Goal: Information Seeking & Learning: Learn about a topic

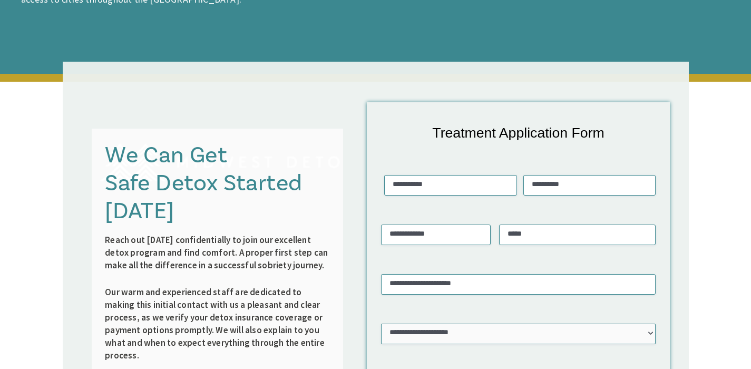
scroll to position [1516, 0]
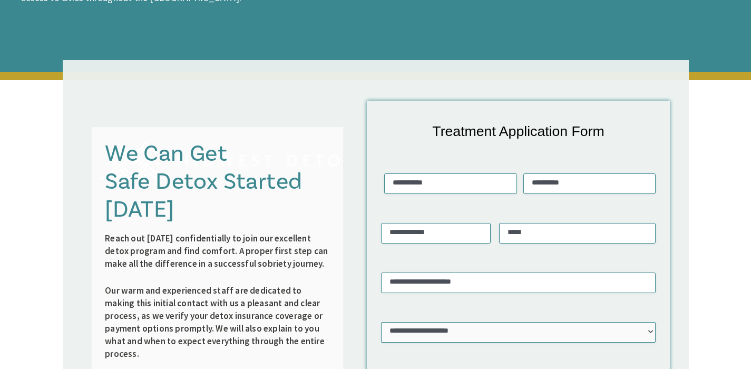
click at [333, 256] on div "We Can Get Safe Detox Started Today Reach out today confidentially to join our …" at bounding box center [217, 308] width 251 height 363
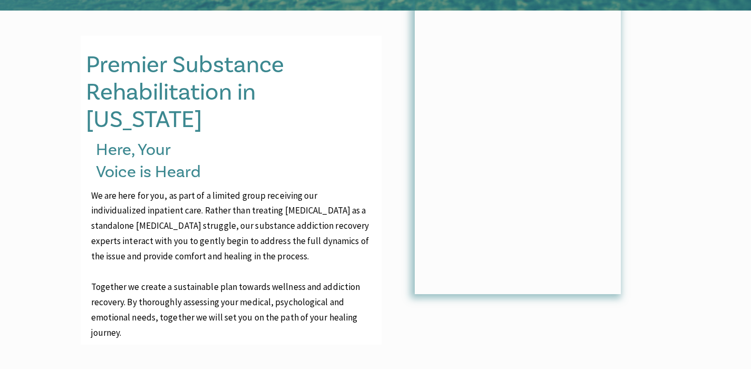
scroll to position [464, 0]
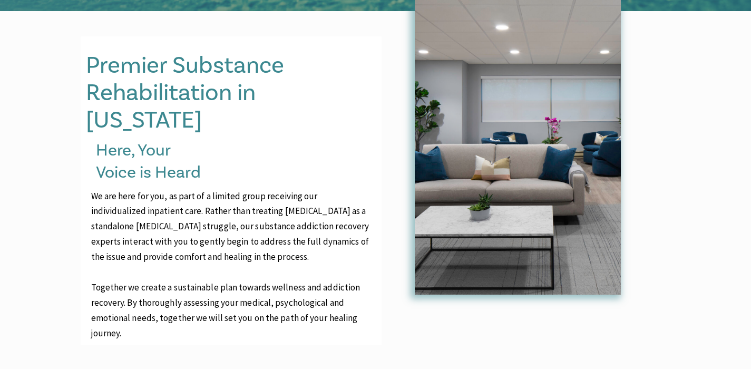
click at [549, 125] on img at bounding box center [518, 146] width 206 height 295
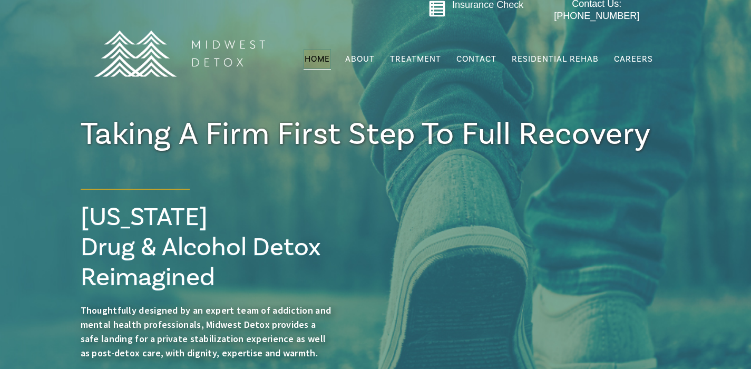
scroll to position [21, 0]
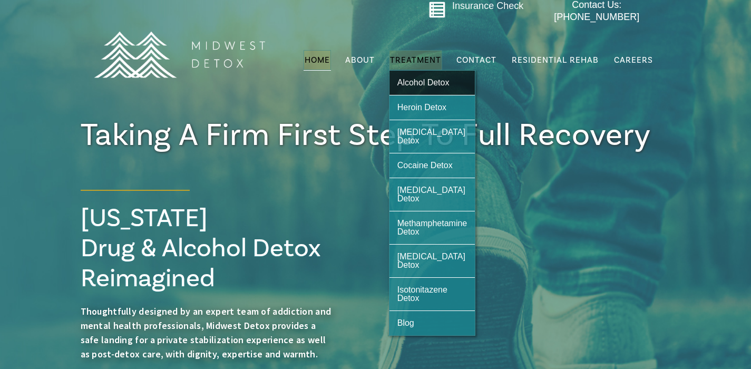
click at [424, 78] on span "Alcohol Detox" at bounding box center [423, 82] width 52 height 9
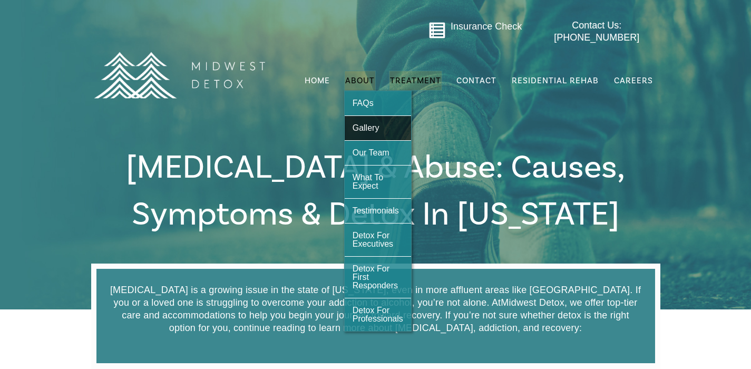
click at [362, 123] on span "Gallery" at bounding box center [365, 127] width 27 height 9
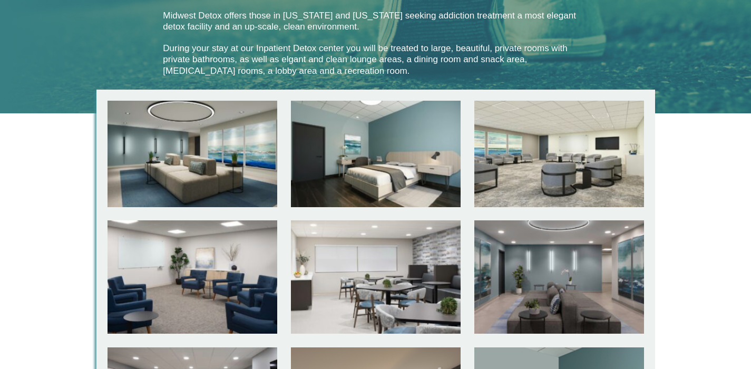
scroll to position [278, 0]
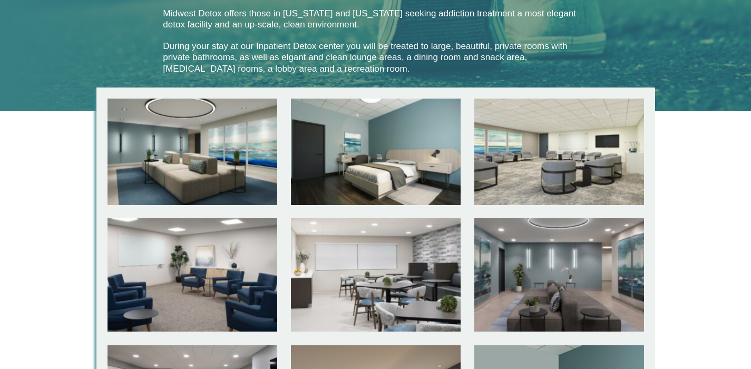
click at [223, 161] on div at bounding box center [192, 152] width 170 height 106
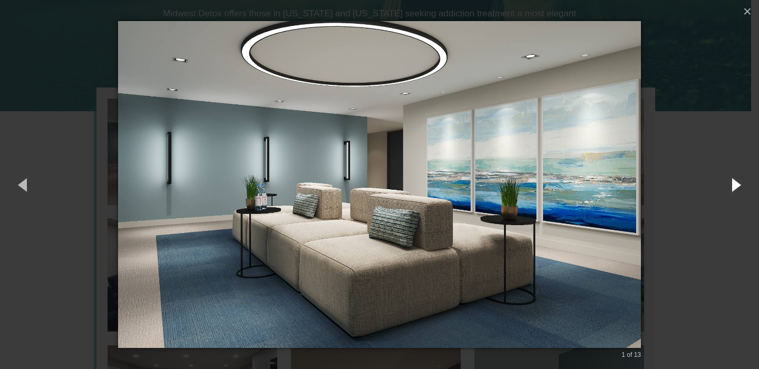
click at [730, 188] on button "button" at bounding box center [734, 184] width 47 height 58
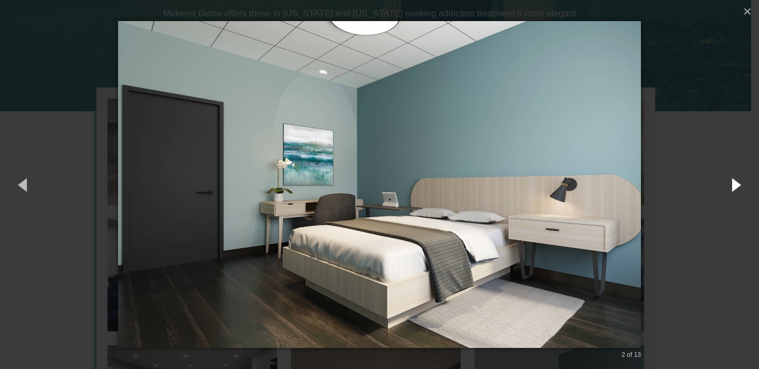
click at [730, 188] on button "button" at bounding box center [734, 184] width 47 height 58
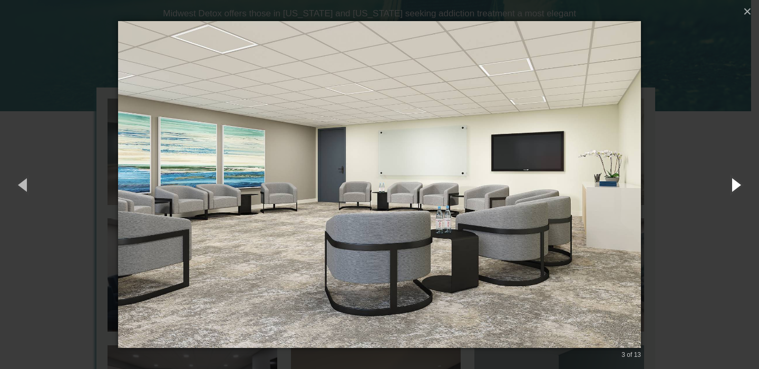
click at [730, 188] on button "button" at bounding box center [734, 184] width 47 height 58
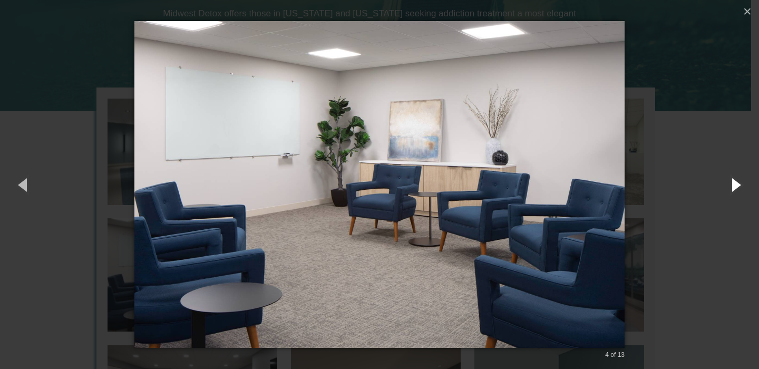
click at [730, 192] on button "button" at bounding box center [734, 184] width 47 height 58
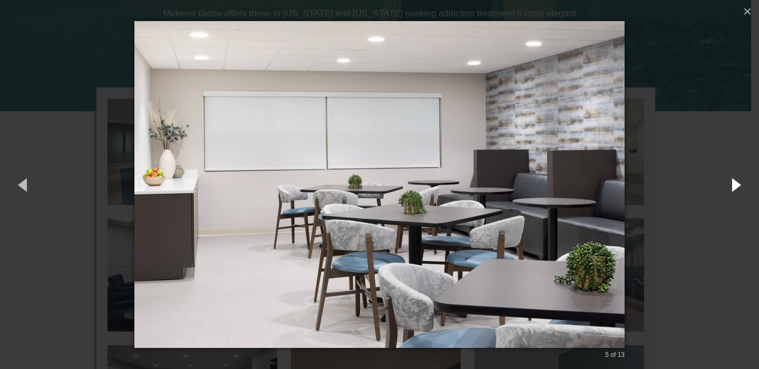
click at [734, 185] on button "button" at bounding box center [734, 184] width 47 height 58
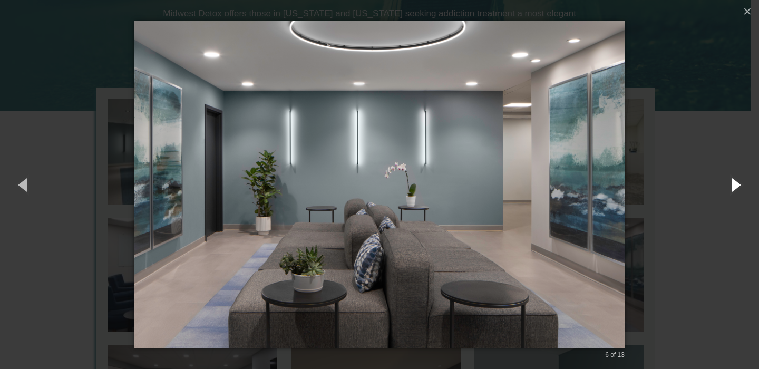
click at [732, 186] on button "button" at bounding box center [734, 184] width 47 height 58
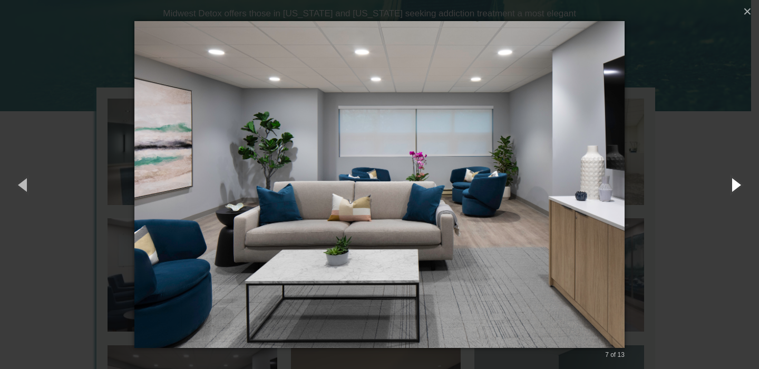
click at [732, 185] on button "button" at bounding box center [734, 184] width 47 height 58
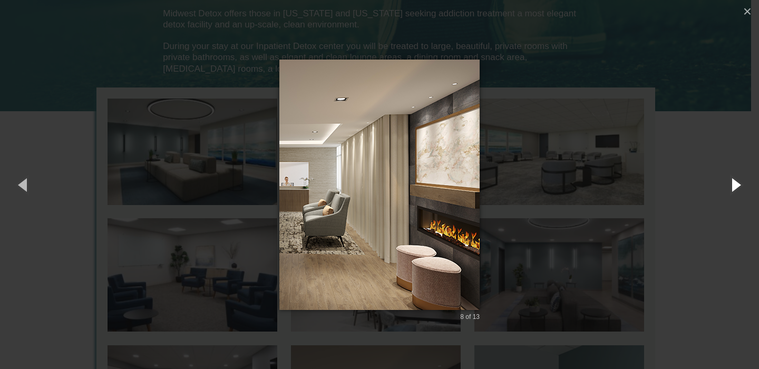
click at [732, 186] on button "button" at bounding box center [734, 184] width 47 height 58
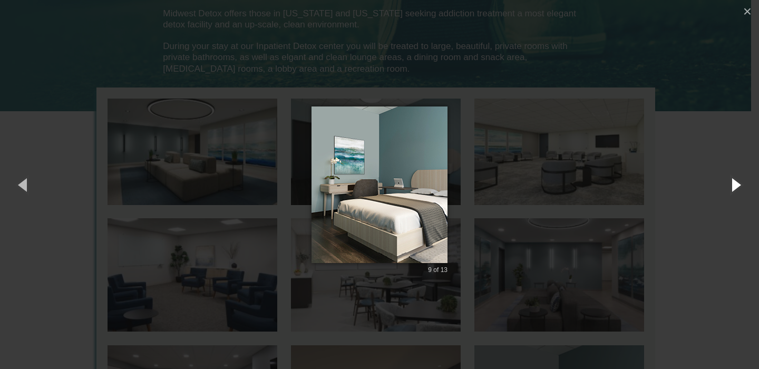
click at [732, 186] on button "button" at bounding box center [734, 184] width 47 height 58
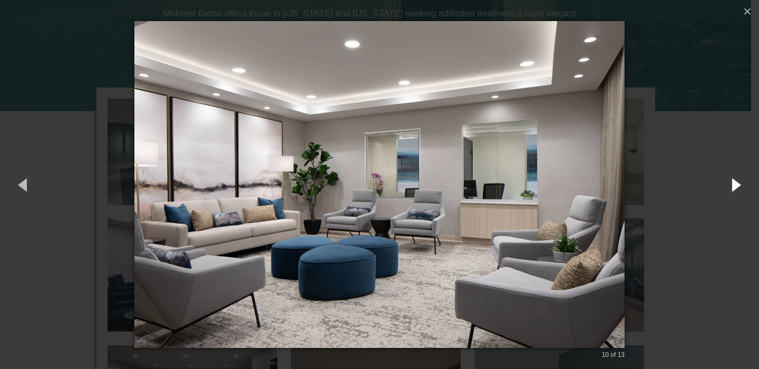
click at [739, 211] on button "button" at bounding box center [734, 184] width 47 height 58
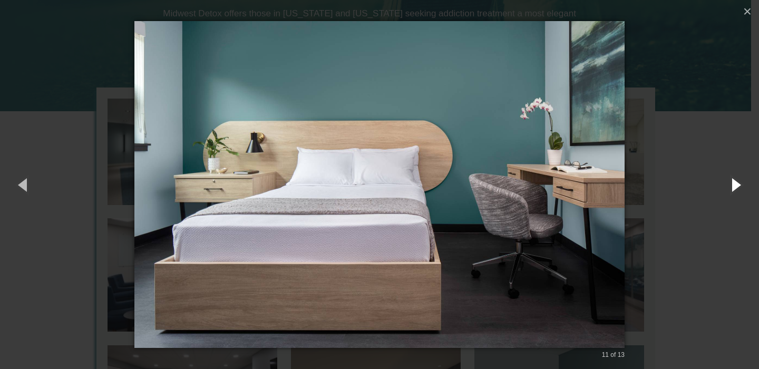
click at [737, 186] on button "button" at bounding box center [734, 184] width 47 height 58
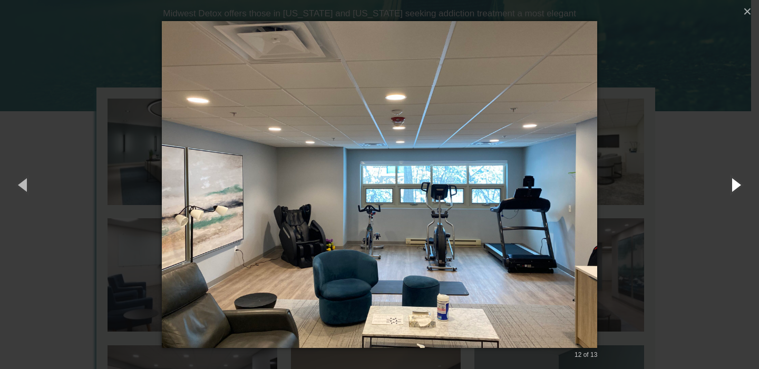
click at [737, 186] on button "button" at bounding box center [734, 184] width 47 height 58
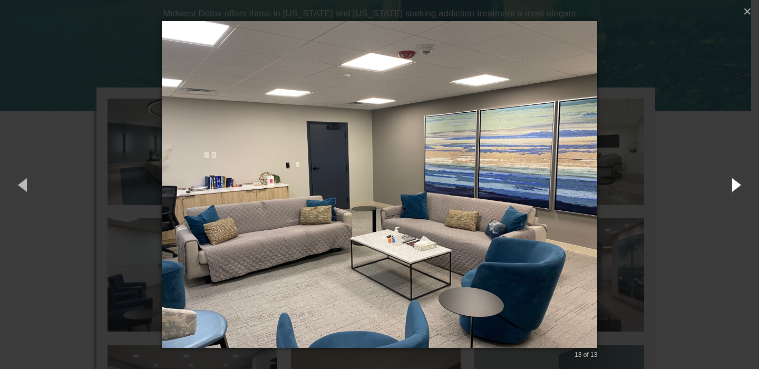
click at [737, 188] on button "button" at bounding box center [734, 184] width 47 height 58
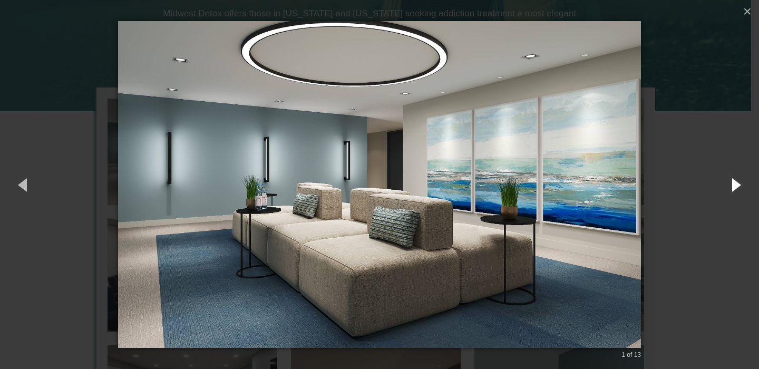
click at [741, 190] on button "button" at bounding box center [734, 184] width 47 height 58
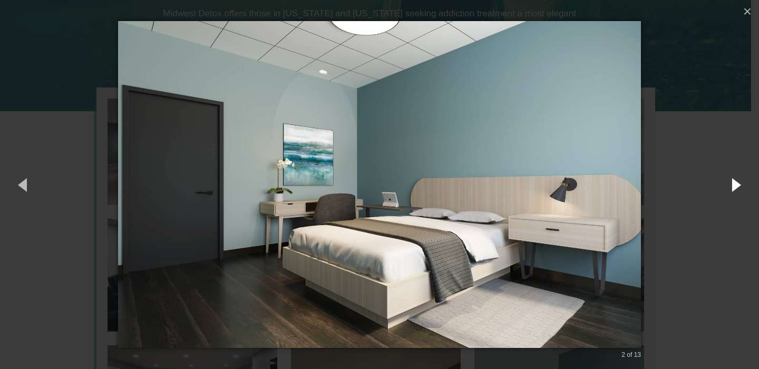
click at [745, 203] on button "button" at bounding box center [734, 184] width 47 height 58
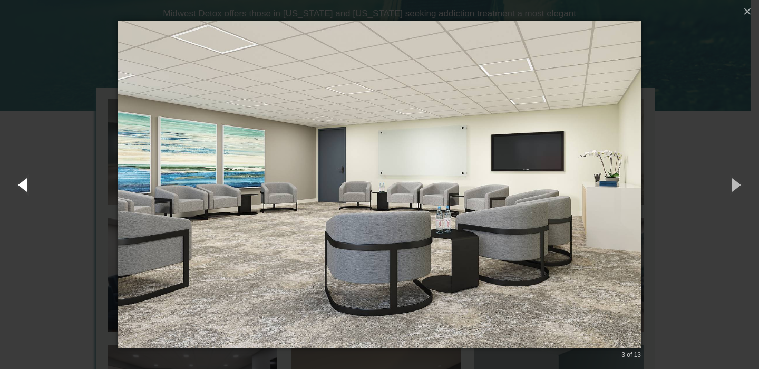
click at [18, 181] on button "button" at bounding box center [23, 184] width 47 height 58
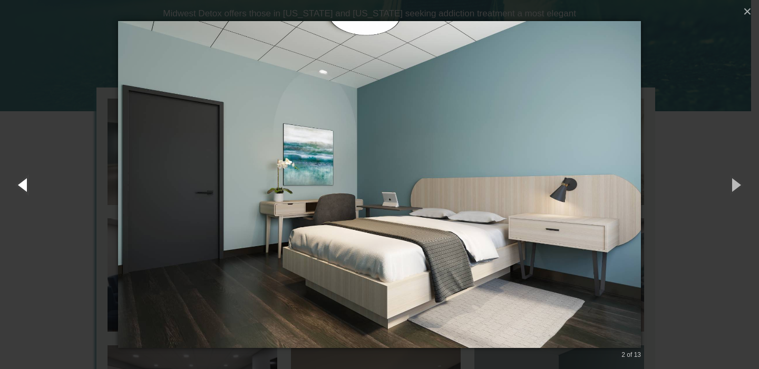
click at [18, 180] on button "button" at bounding box center [23, 184] width 47 height 58
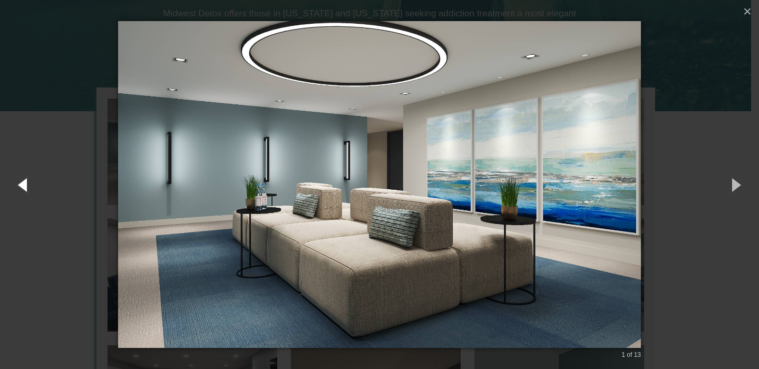
click at [26, 178] on button "button" at bounding box center [23, 184] width 47 height 58
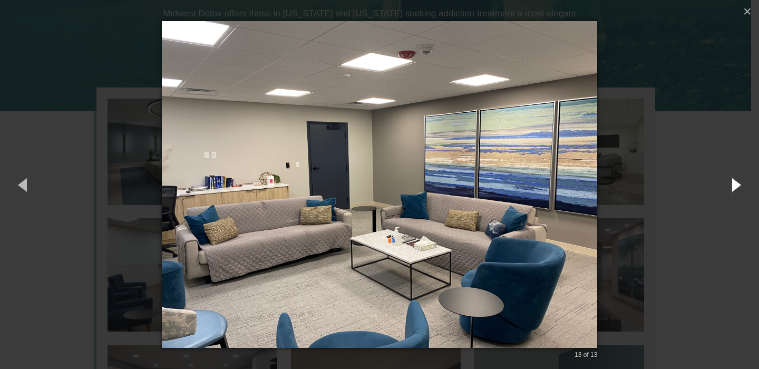
click at [733, 183] on button "button" at bounding box center [734, 184] width 47 height 58
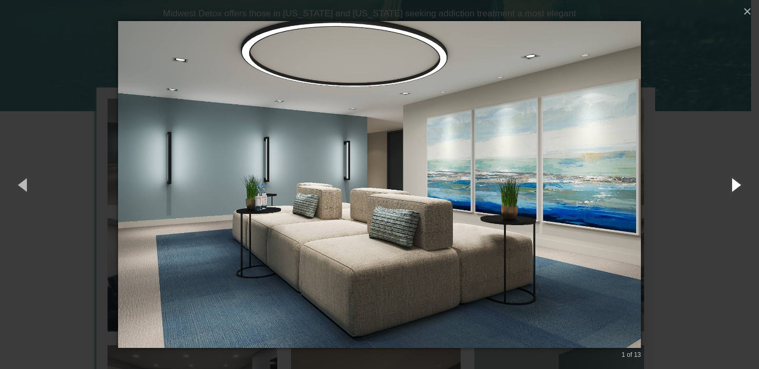
click at [733, 183] on button "button" at bounding box center [734, 184] width 47 height 58
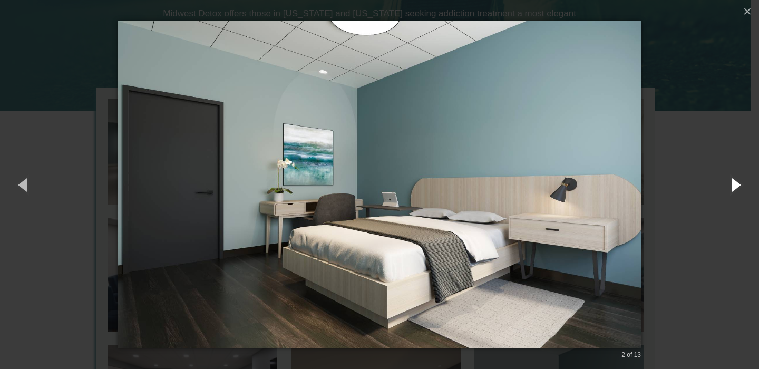
click at [739, 182] on button "button" at bounding box center [734, 184] width 47 height 58
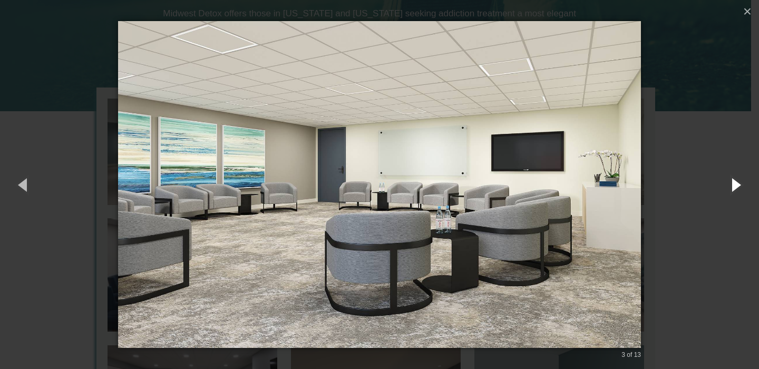
click at [739, 182] on button "button" at bounding box center [734, 184] width 47 height 58
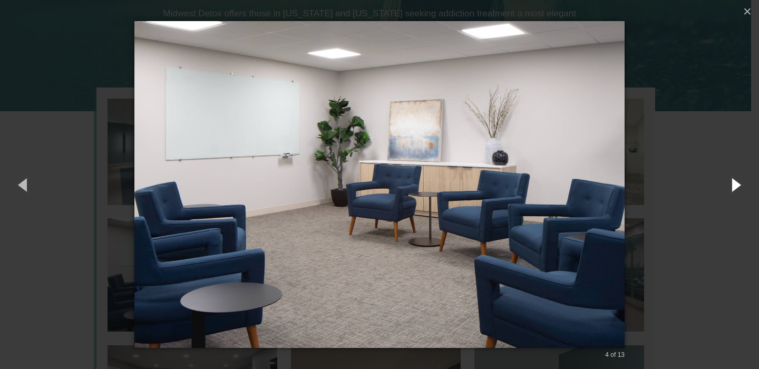
click at [739, 182] on button "button" at bounding box center [734, 184] width 47 height 58
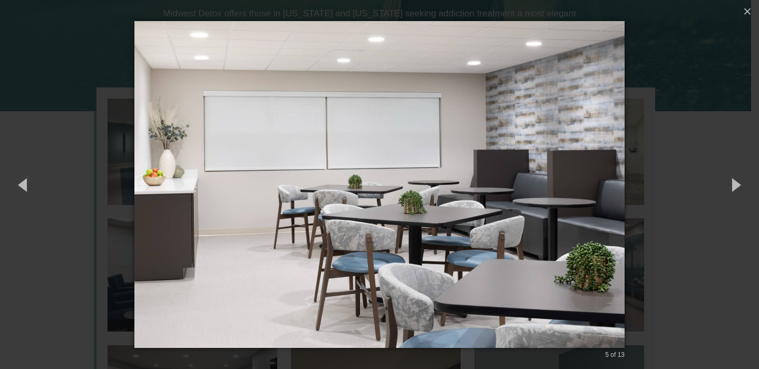
click at [723, 33] on div "5 of 13 Loading..." at bounding box center [379, 184] width 759 height 369
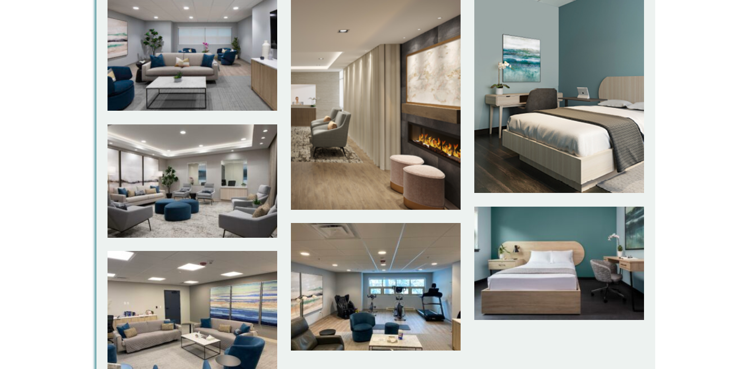
scroll to position [0, 0]
